Goal: Task Accomplishment & Management: Use online tool/utility

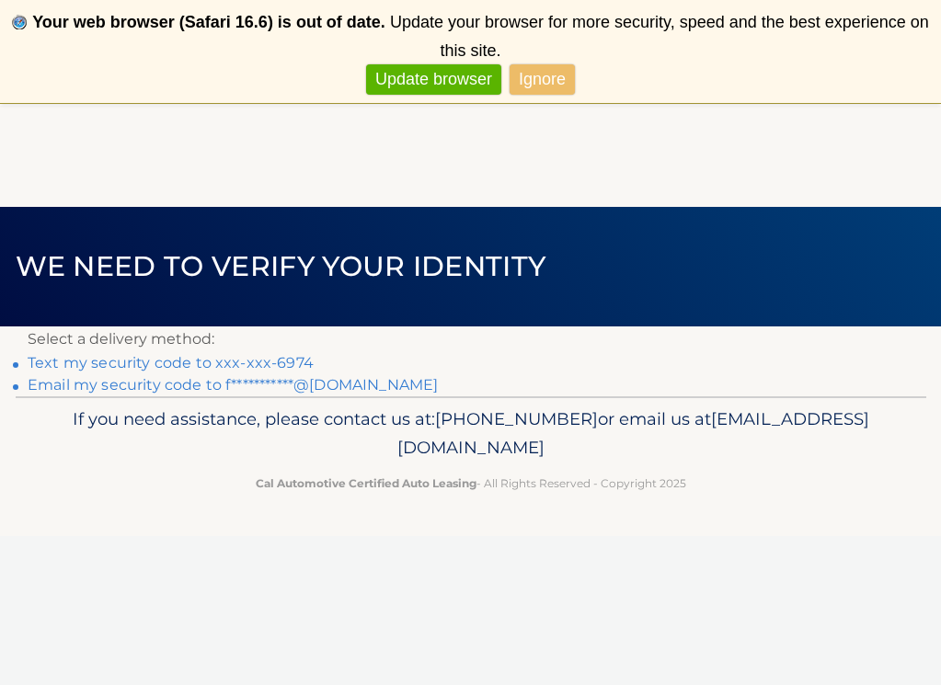
click at [290, 361] on link "Text my security code to xxx-xxx-6974" at bounding box center [171, 362] width 286 height 17
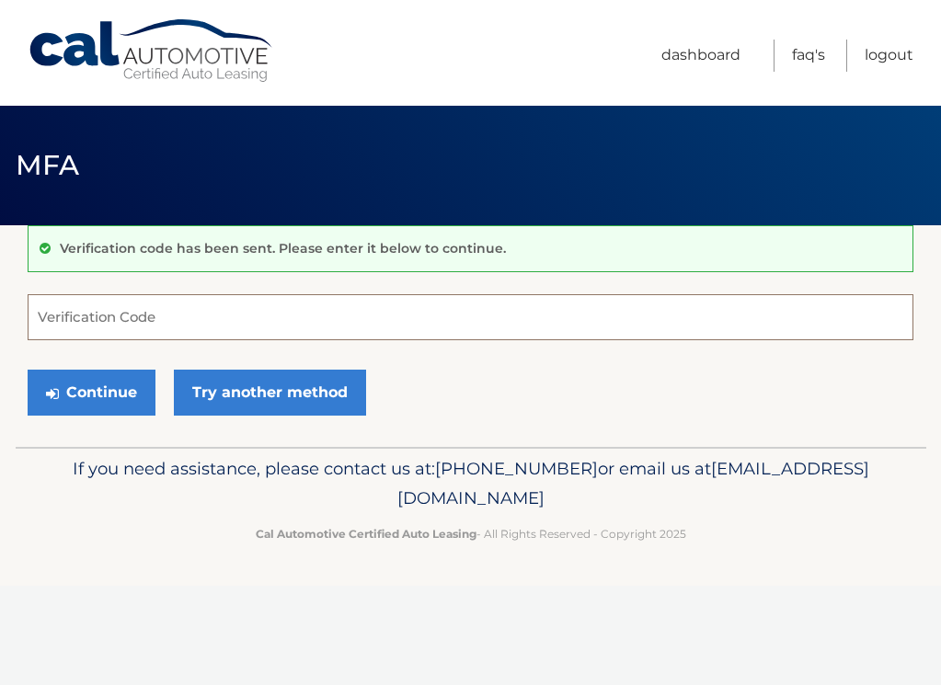
click at [258, 328] on input "Verification Code" at bounding box center [471, 317] width 886 height 46
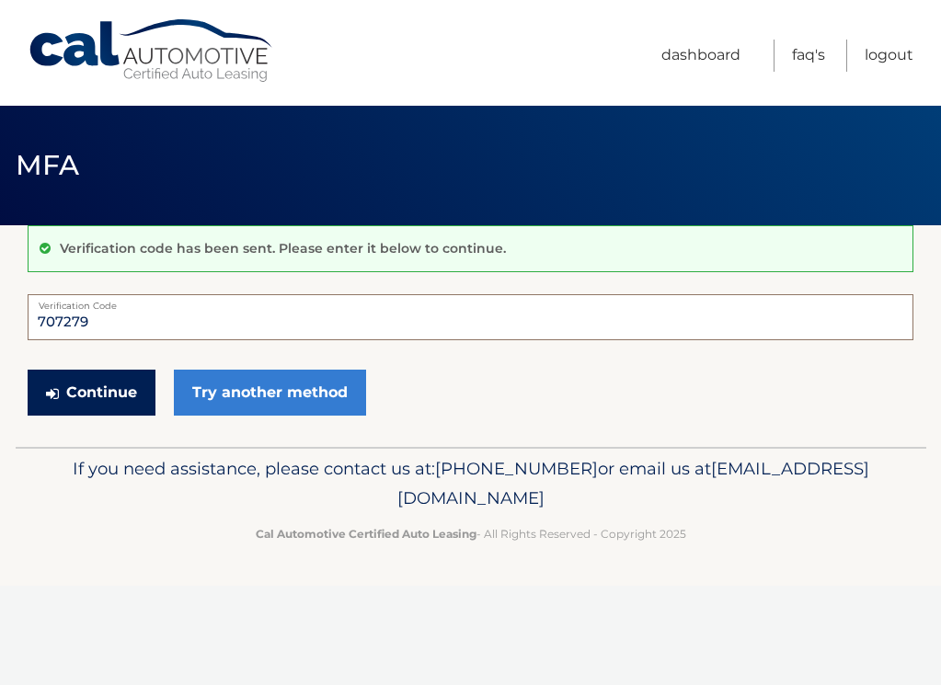
type input "707279"
click at [131, 398] on button "Continue" at bounding box center [92, 393] width 128 height 46
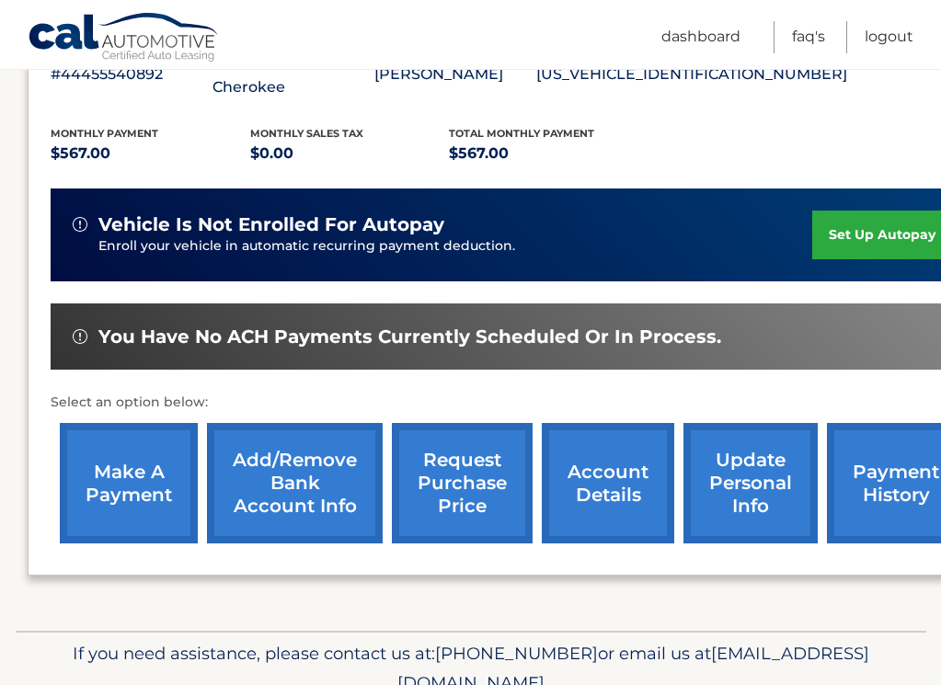
scroll to position [381, 0]
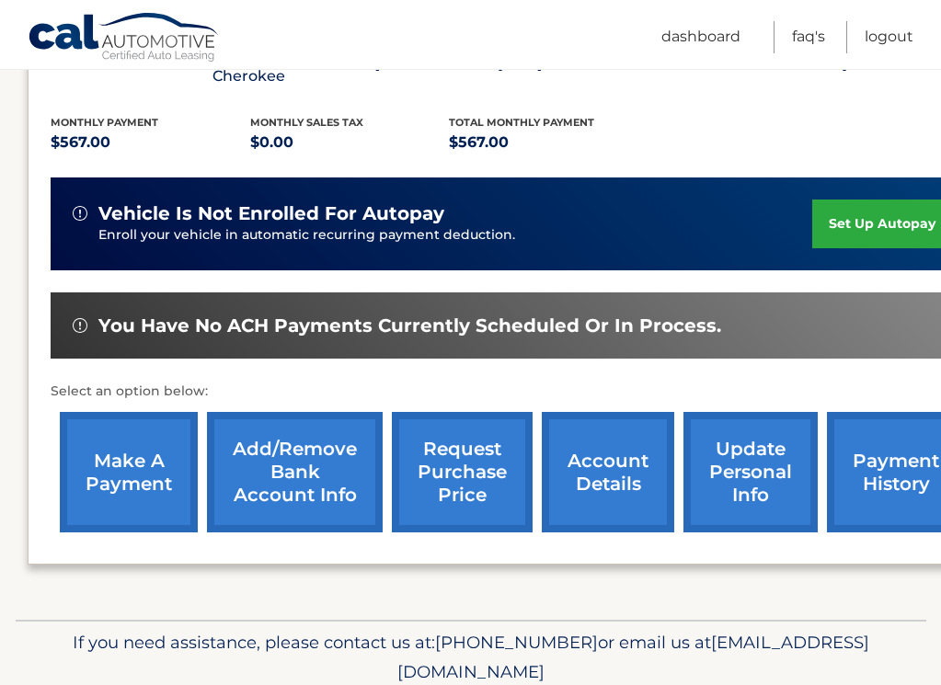
click at [115, 449] on link "make a payment" at bounding box center [129, 472] width 138 height 120
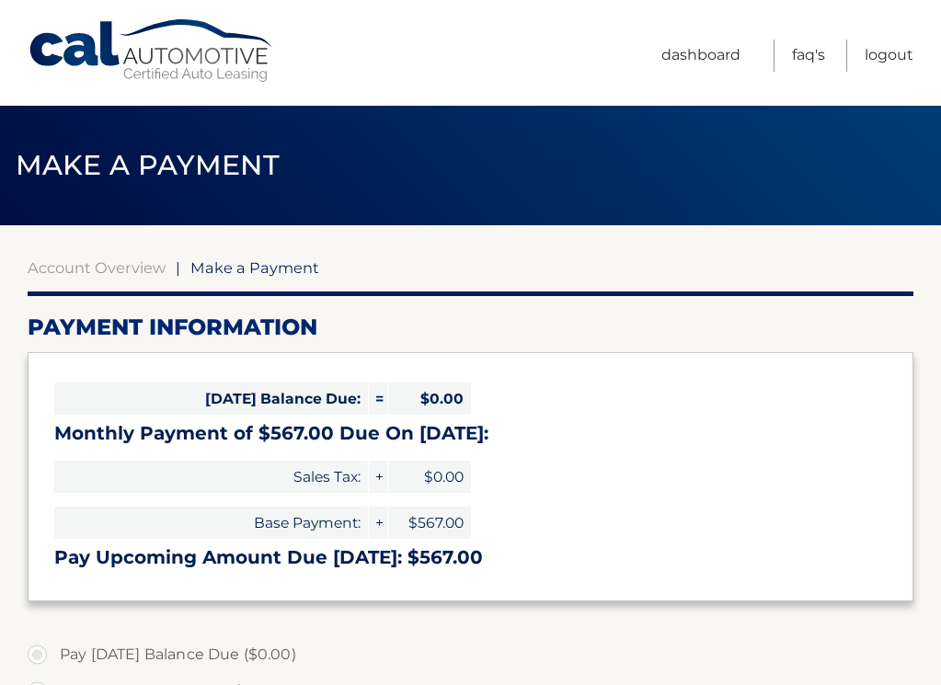
select select "MTBjZDA3ZjUtYTdjMy00ZTc0LTk1OWMtYTU2MjljYTU5Y2Uw"
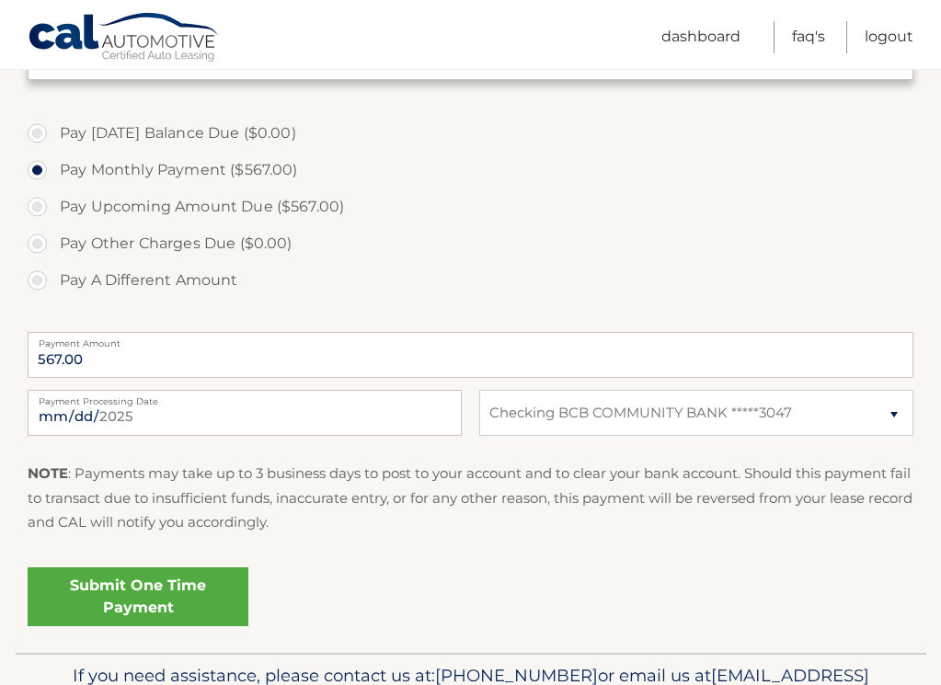
scroll to position [524, 0]
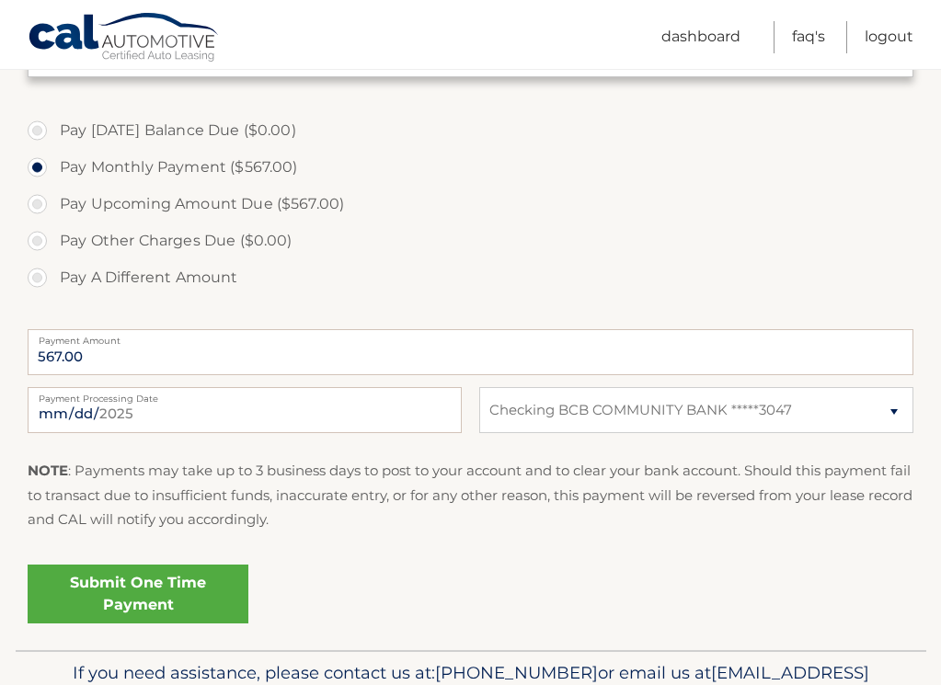
click at [148, 596] on link "Submit One Time Payment" at bounding box center [138, 594] width 221 height 59
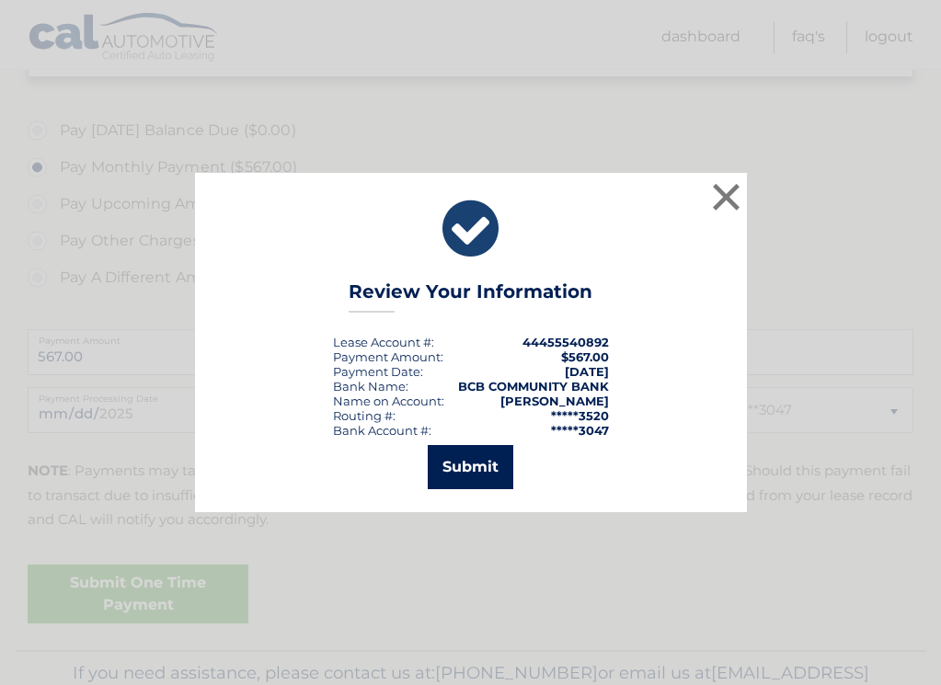
click at [477, 471] on button "Submit" at bounding box center [471, 467] width 86 height 44
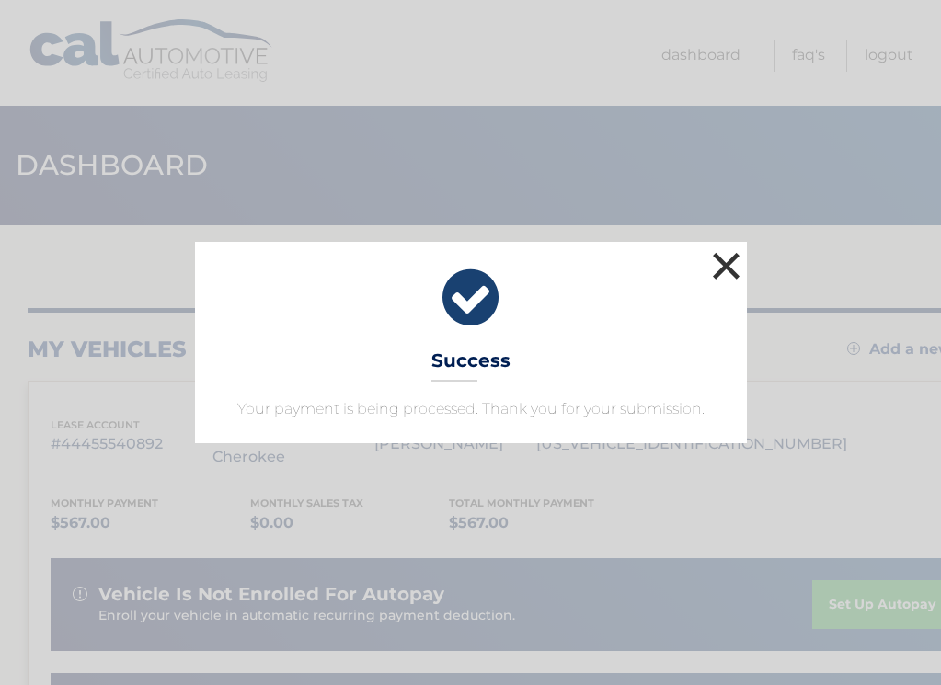
click at [722, 263] on button "×" at bounding box center [726, 265] width 37 height 37
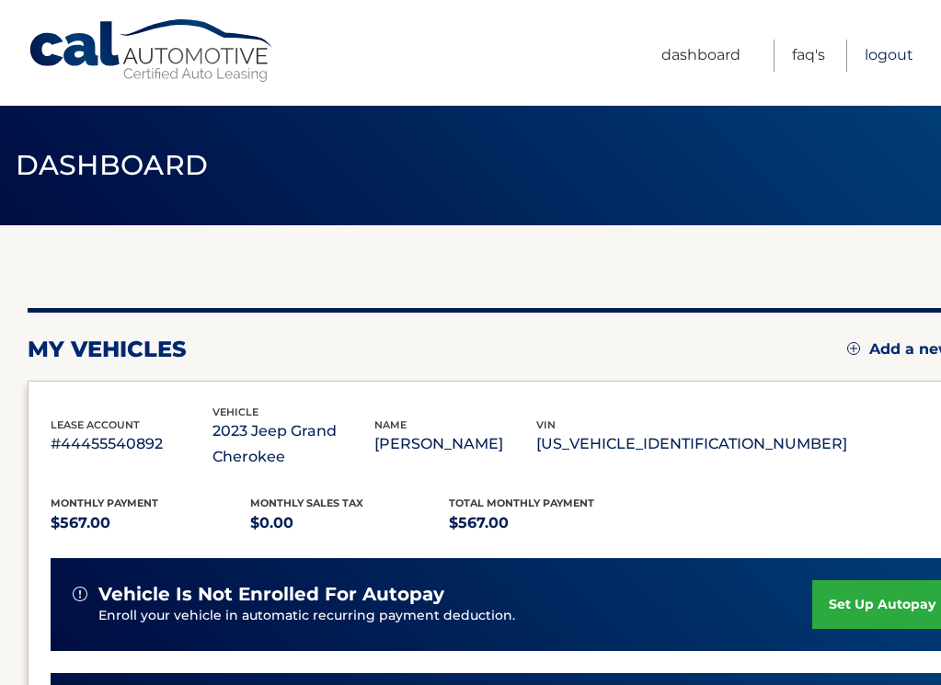
click at [899, 60] on link "Logout" at bounding box center [889, 56] width 49 height 32
